Goal: Task Accomplishment & Management: Use online tool/utility

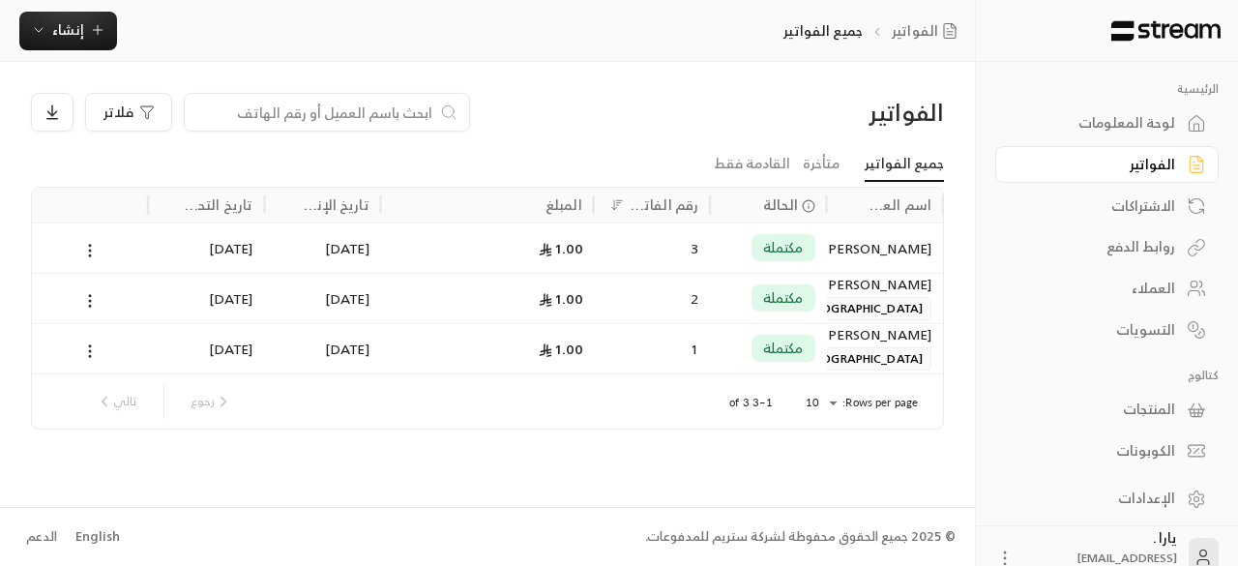
click at [1158, 246] on div "روابط الدفع" at bounding box center [1097, 246] width 156 height 19
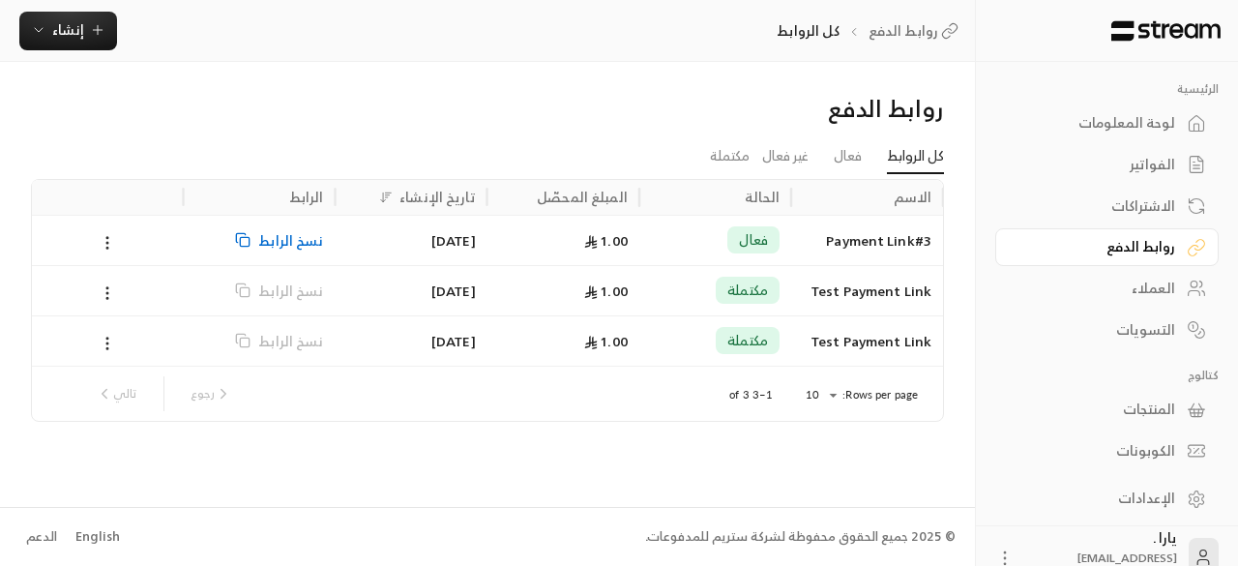
click at [284, 239] on span "نسخ الرابط" at bounding box center [290, 240] width 65 height 49
click at [840, 233] on div "Payment Link#3" at bounding box center [866, 240] width 129 height 49
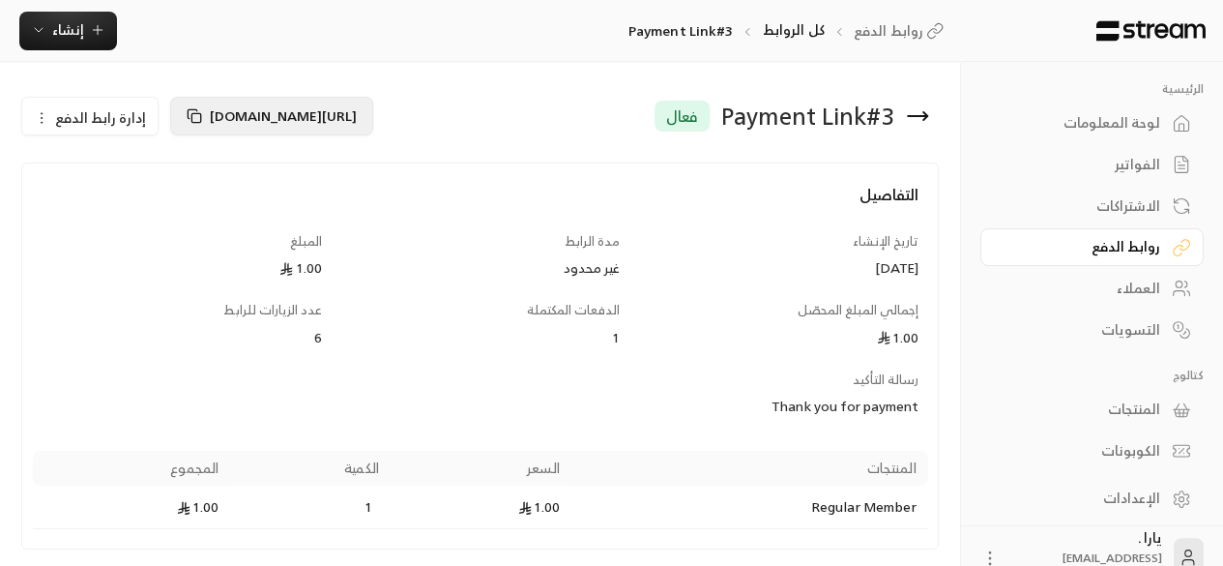
click at [193, 117] on icon at bounding box center [194, 115] width 15 height 15
click at [189, 117] on icon at bounding box center [194, 115] width 15 height 15
